Goal: Task Accomplishment & Management: Manage account settings

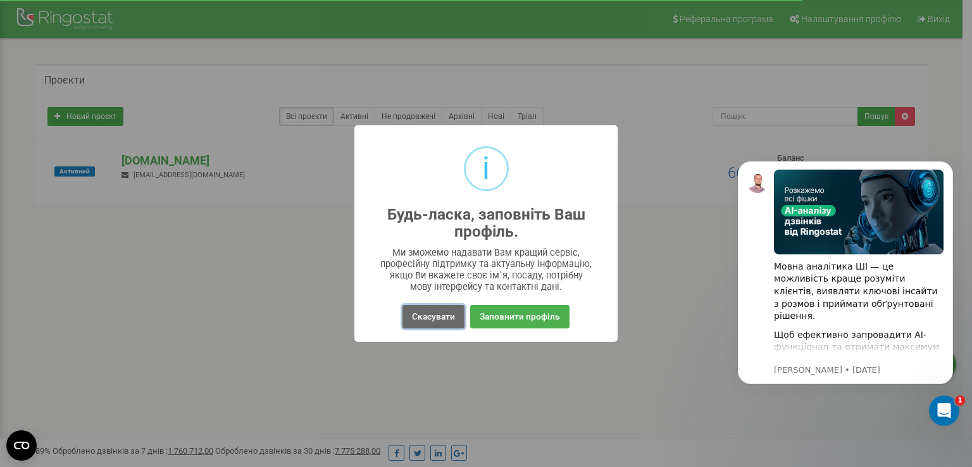
click at [419, 316] on button "Скасувати" at bounding box center [433, 316] width 62 height 23
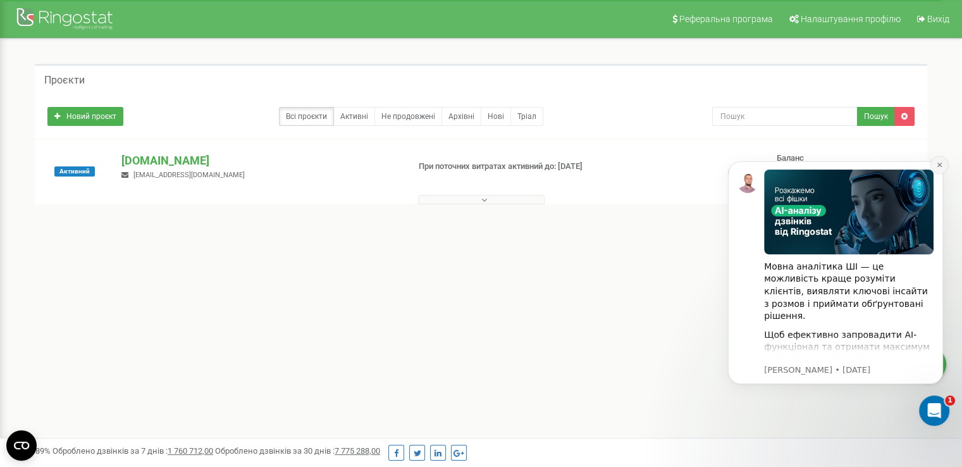
click at [938, 166] on icon "Dismiss notification" at bounding box center [939, 165] width 4 height 4
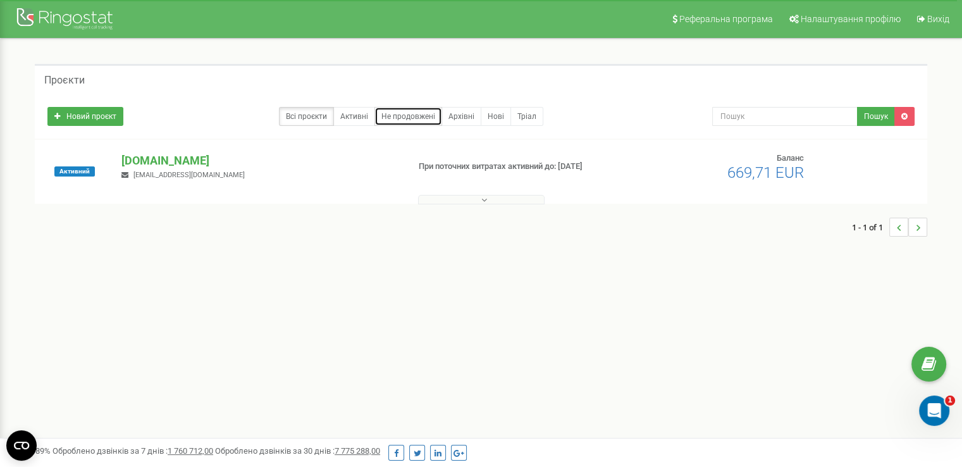
click at [397, 113] on link "Не продовжені" at bounding box center [409, 116] width 68 height 19
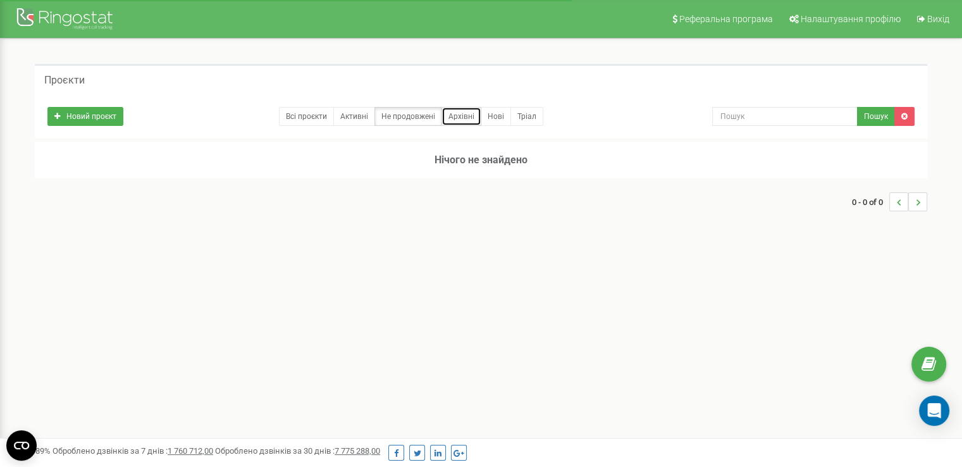
click at [461, 117] on link "Архівні" at bounding box center [462, 116] width 40 height 19
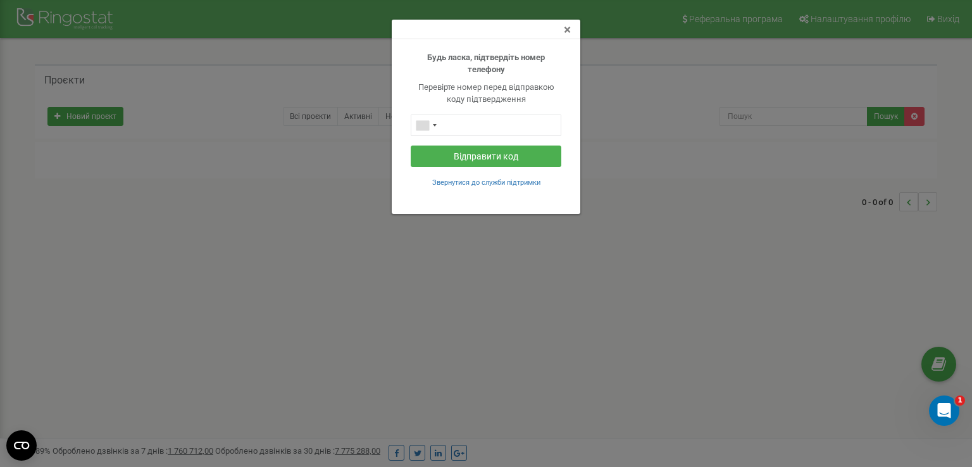
click at [567, 31] on span "×" at bounding box center [567, 29] width 7 height 15
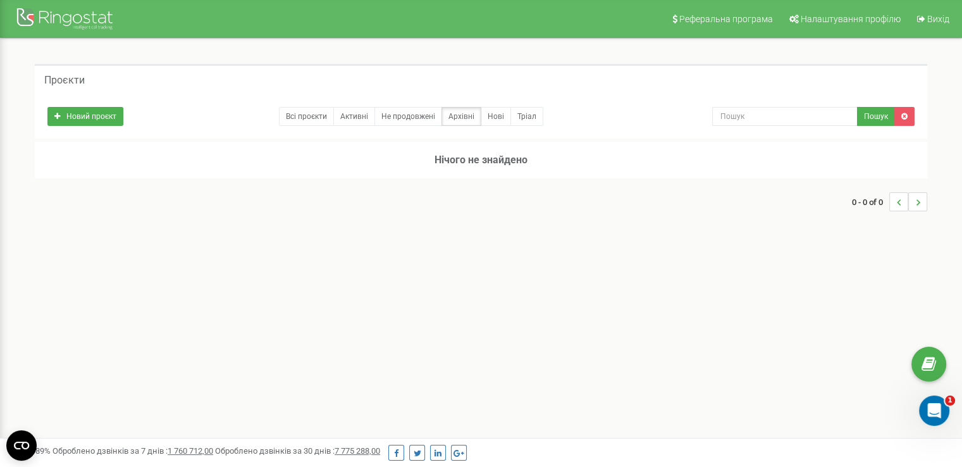
click at [65, 76] on h5 "Проєкти" at bounding box center [64, 80] width 40 height 11
click at [741, 114] on input "text" at bounding box center [784, 116] width 145 height 19
type input "d"
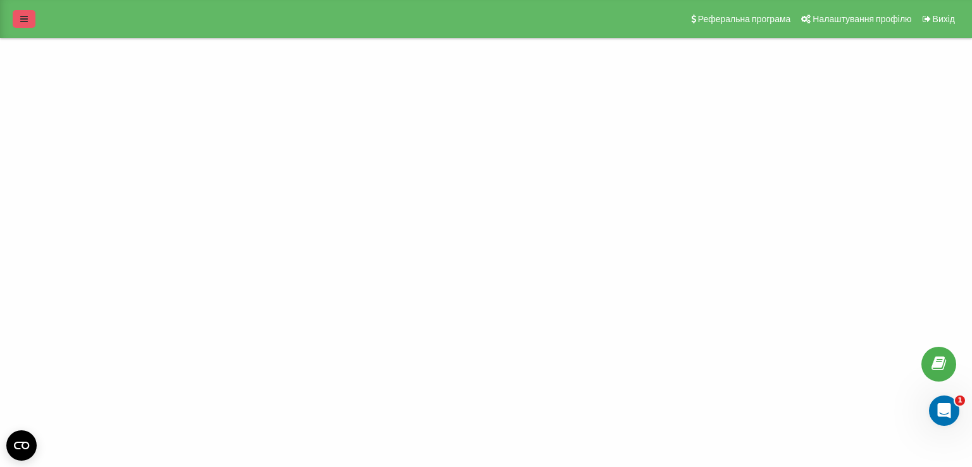
click at [22, 22] on icon at bounding box center [24, 19] width 8 height 9
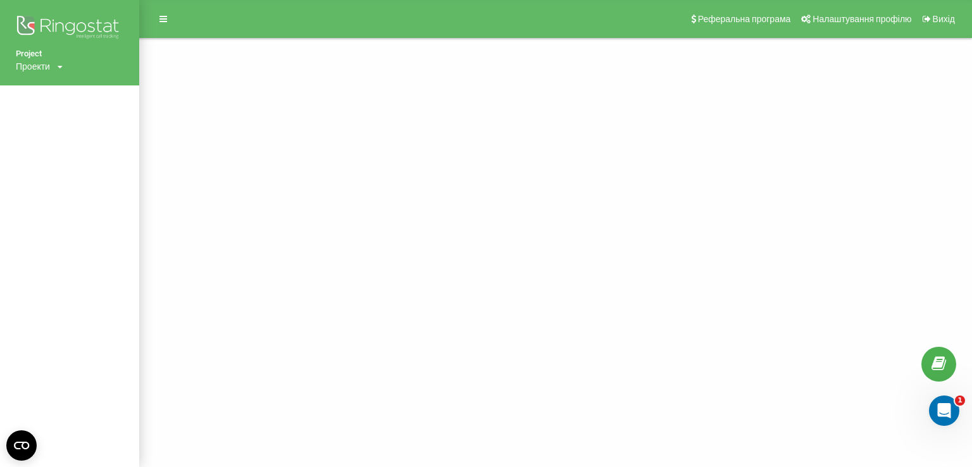
click at [59, 63] on icon at bounding box center [60, 67] width 5 height 8
click at [59, 90] on div "[DOMAIN_NAME]" at bounding box center [57, 85] width 82 height 24
click at [57, 66] on div "Проекти softsich.com" at bounding box center [39, 66] width 47 height 13
click at [54, 80] on link "[DOMAIN_NAME]" at bounding box center [57, 85] width 61 height 10
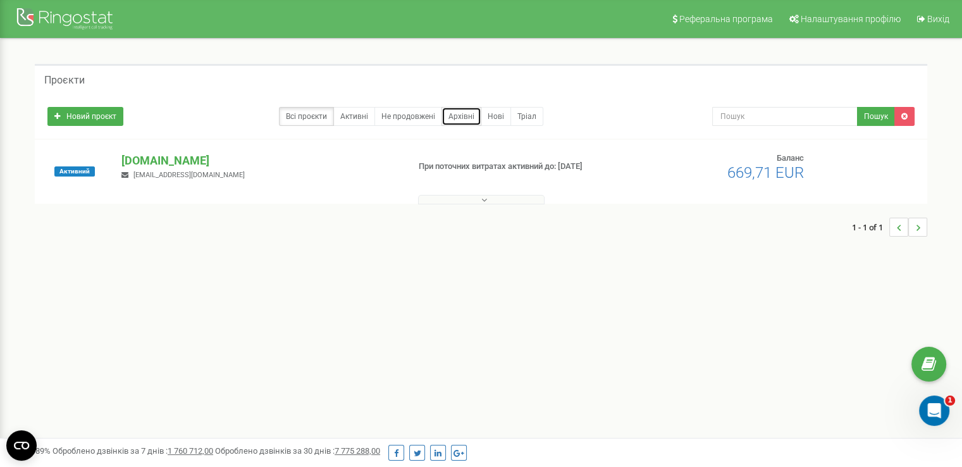
click at [461, 115] on link "Архівні" at bounding box center [462, 116] width 40 height 19
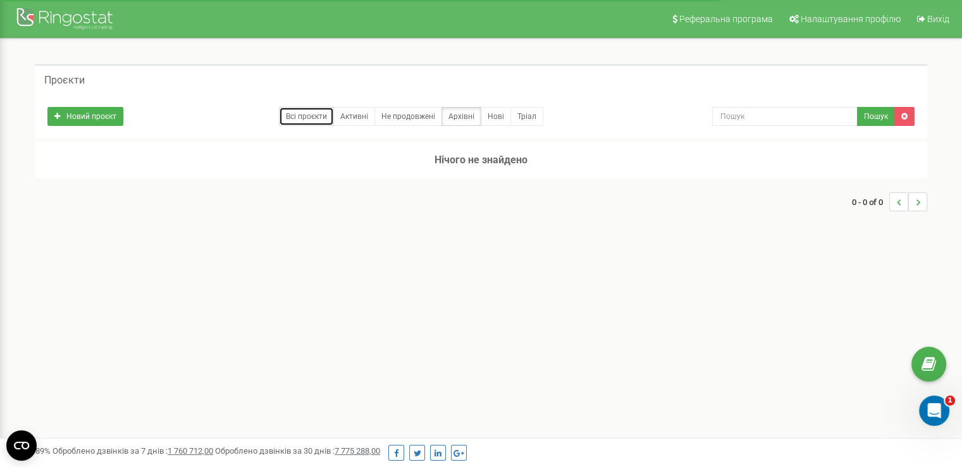
click at [309, 122] on link "Всі проєкти" at bounding box center [306, 116] width 55 height 19
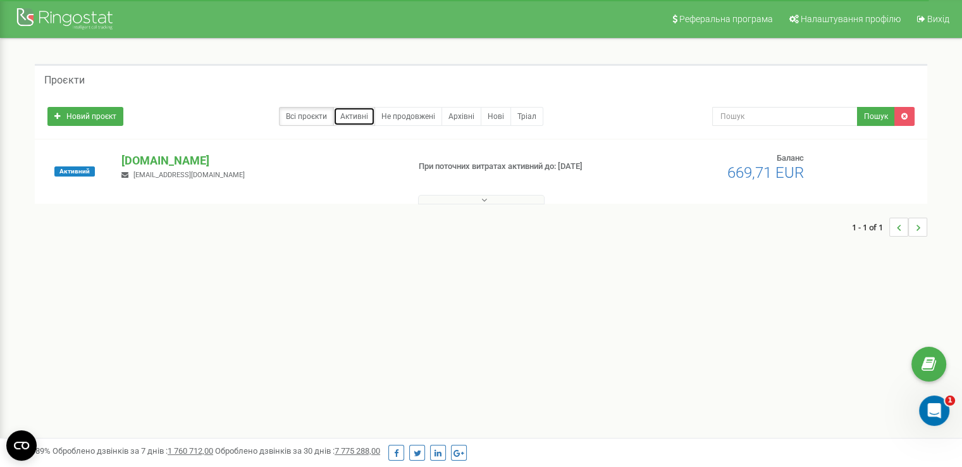
click at [357, 118] on link "Активні" at bounding box center [354, 116] width 42 height 19
click at [168, 160] on p "[DOMAIN_NAME]" at bounding box center [259, 160] width 276 height 16
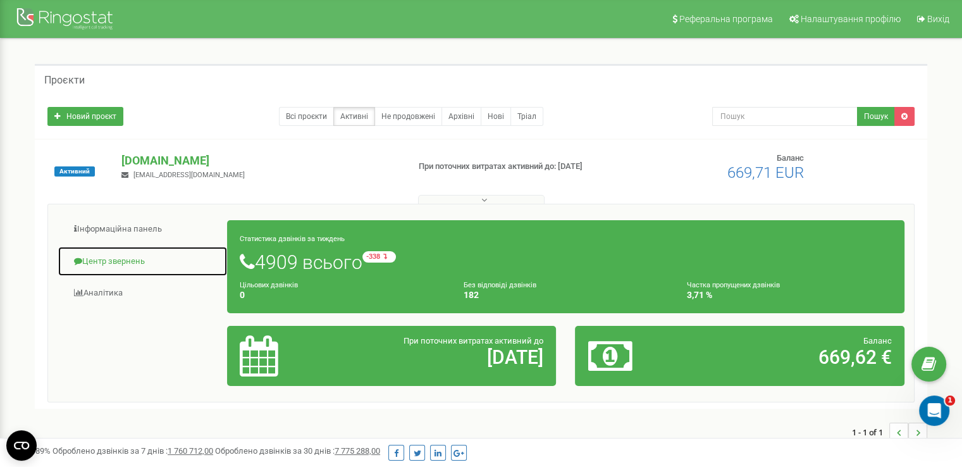
click at [108, 264] on link "Центр звернень" at bounding box center [143, 261] width 170 height 31
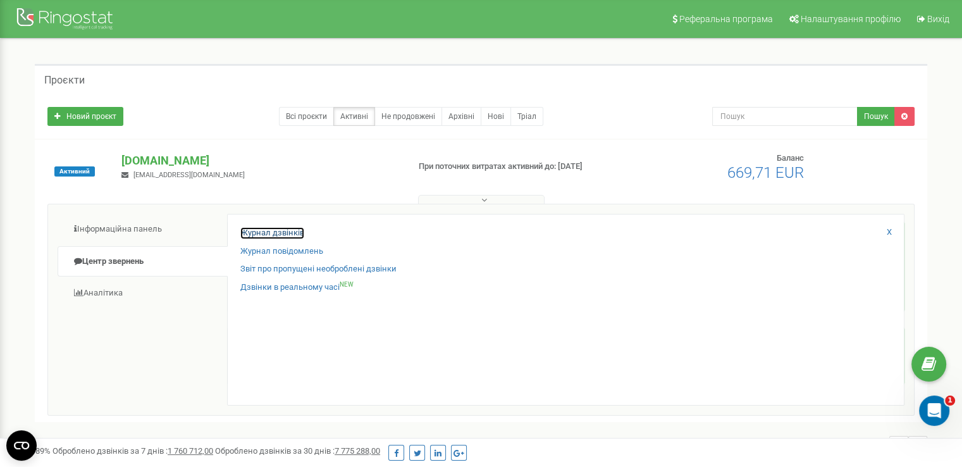
click at [290, 231] on link "Журнал дзвінків" at bounding box center [272, 233] width 64 height 12
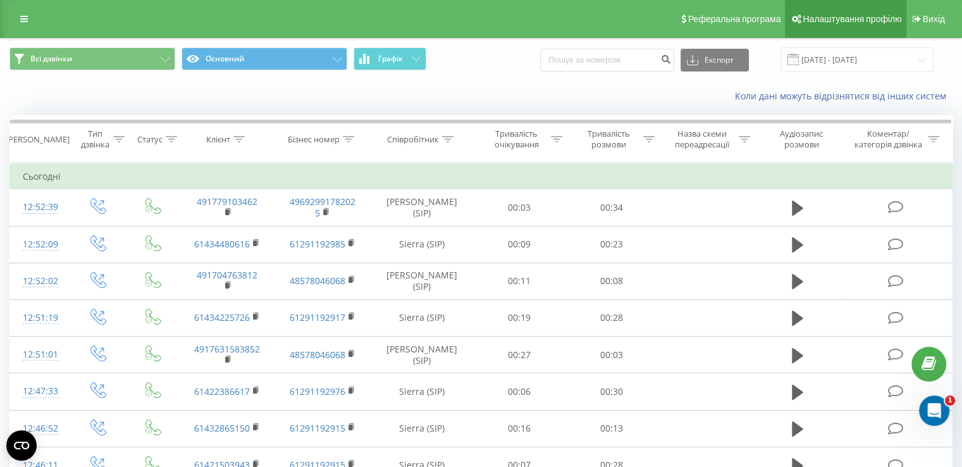
click at [845, 19] on span "Налаштування профілю" at bounding box center [852, 19] width 99 height 10
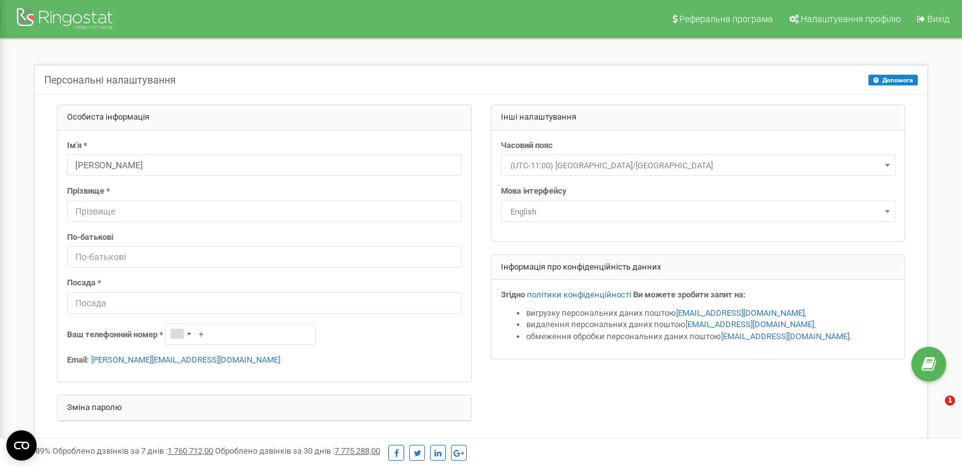
select select "eng"
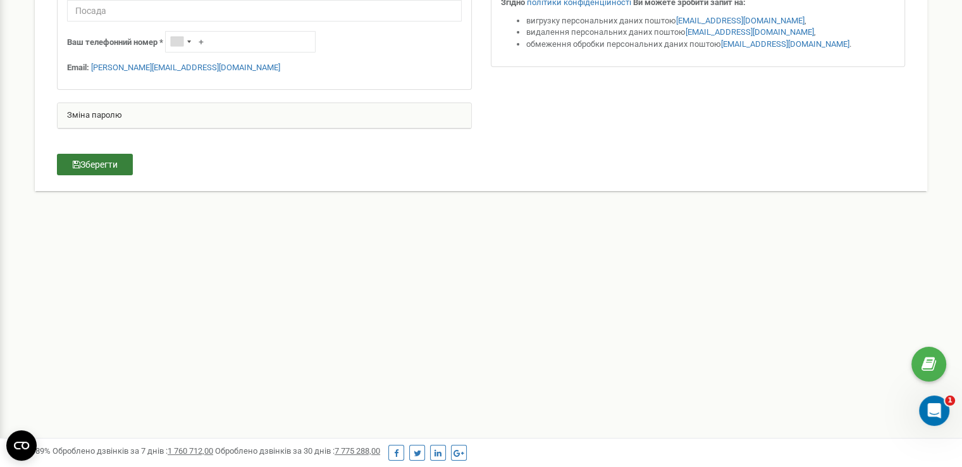
click at [94, 169] on button "Зберегти" at bounding box center [95, 165] width 76 height 22
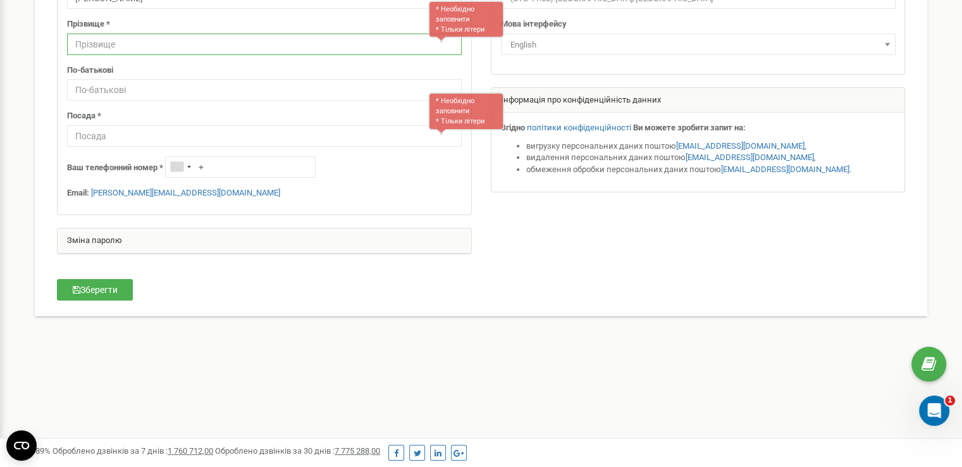
scroll to position [40, 0]
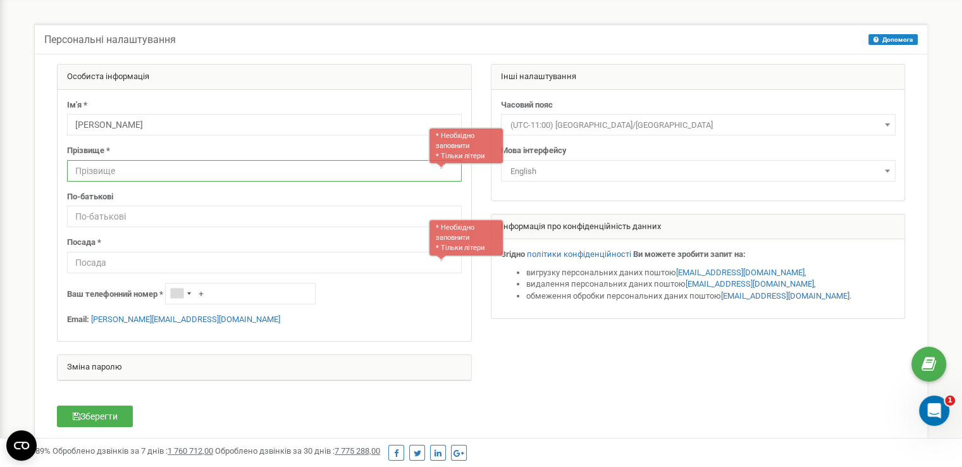
type input "В"
type input "VIP"
click at [119, 254] on input "text" at bounding box center [264, 263] width 395 height 22
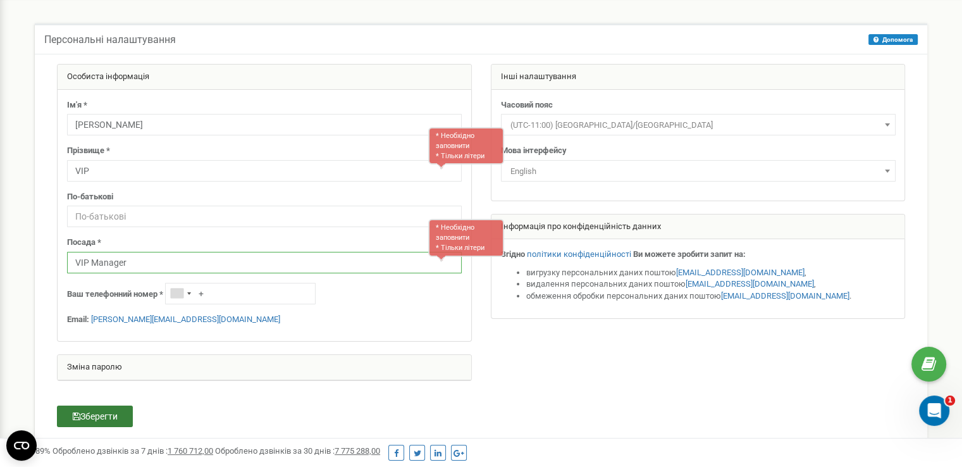
type input "VIP Manager"
click at [104, 419] on button "Зберегти" at bounding box center [95, 416] width 76 height 22
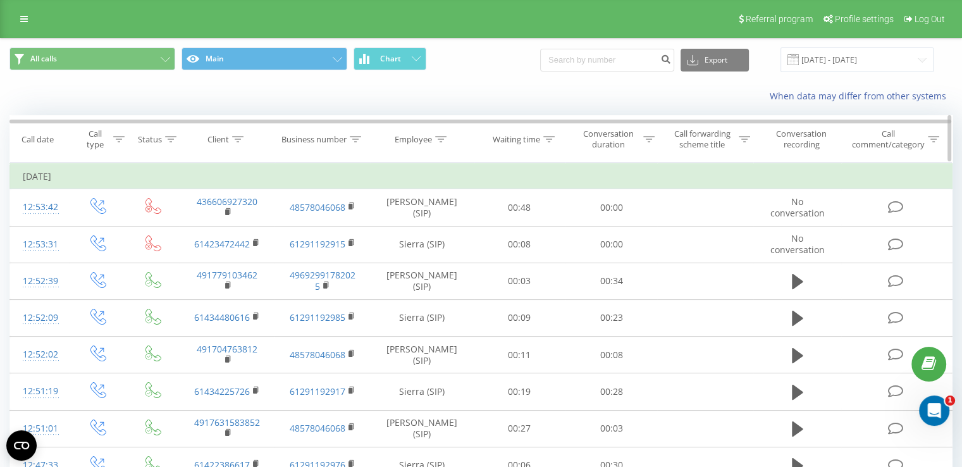
click at [437, 137] on icon at bounding box center [440, 139] width 11 height 6
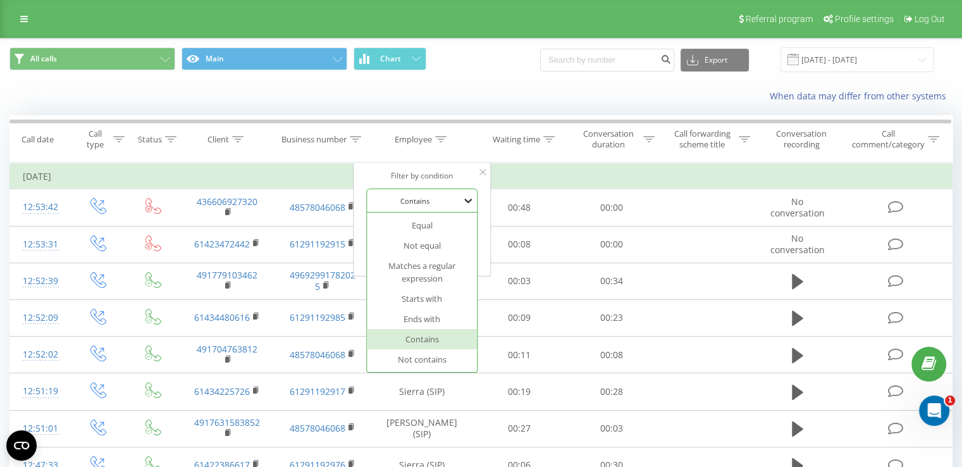
click at [465, 200] on icon at bounding box center [468, 200] width 13 height 13
click at [467, 198] on icon at bounding box center [468, 200] width 13 height 13
type input "M"
click at [426, 338] on div "Contains" at bounding box center [422, 339] width 110 height 20
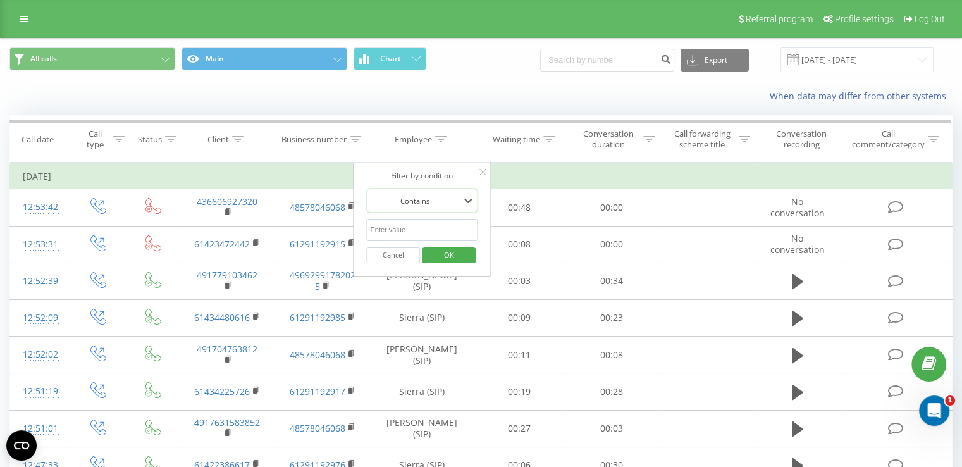
click at [390, 229] on input "text" at bounding box center [421, 230] width 111 height 22
type input "Ann"
click at [463, 259] on span "OK" at bounding box center [448, 255] width 35 height 20
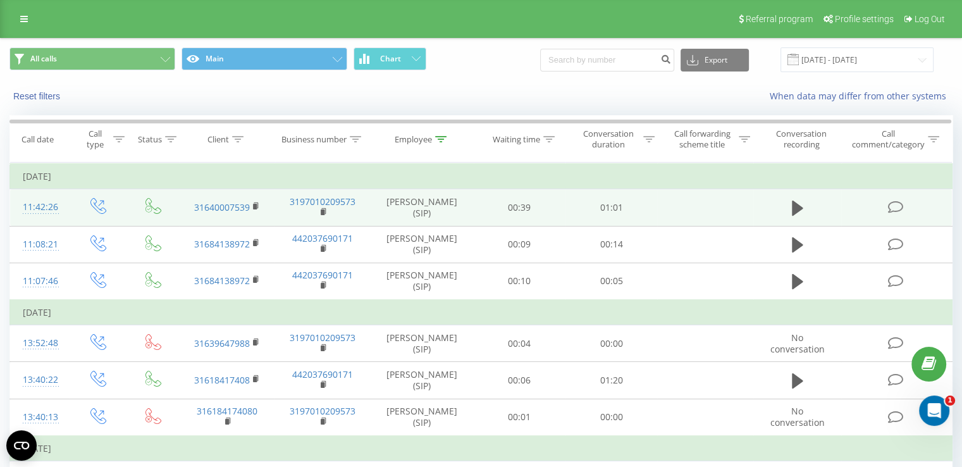
click at [899, 205] on icon at bounding box center [896, 207] width 16 height 13
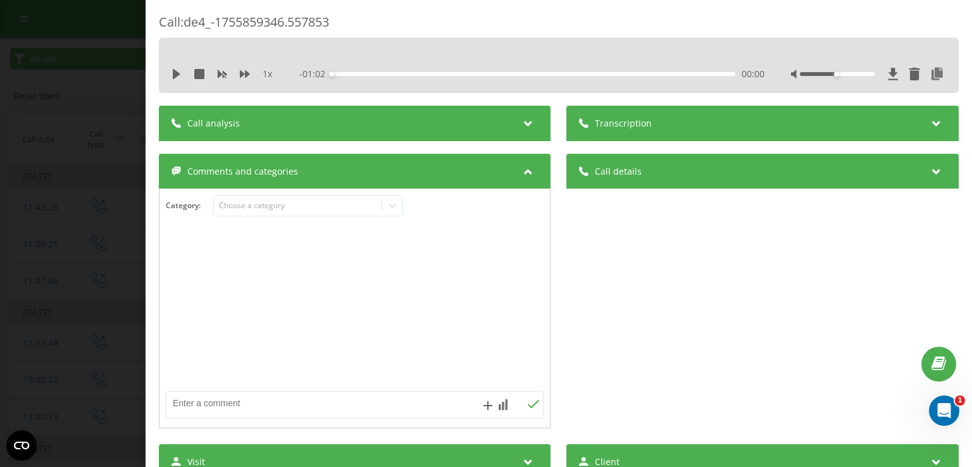
click at [929, 121] on icon at bounding box center [936, 121] width 15 height 13
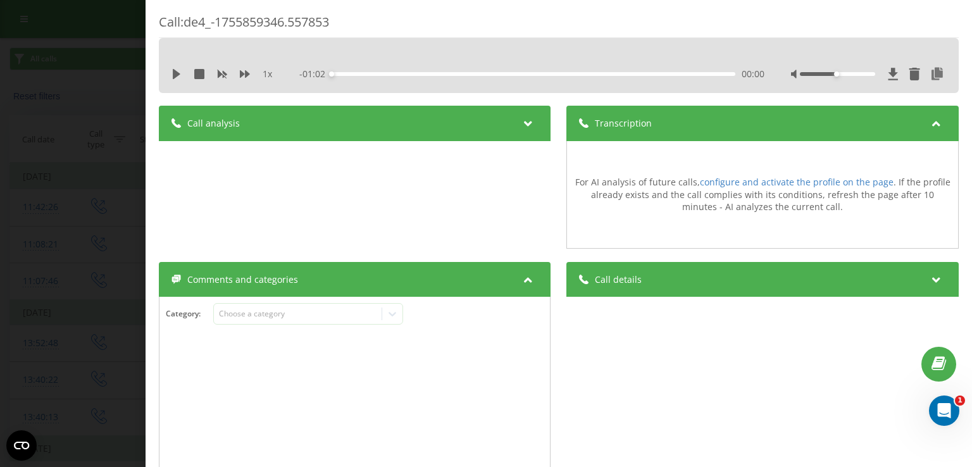
click at [929, 121] on icon at bounding box center [936, 121] width 15 height 13
